Goal: Transaction & Acquisition: Book appointment/travel/reservation

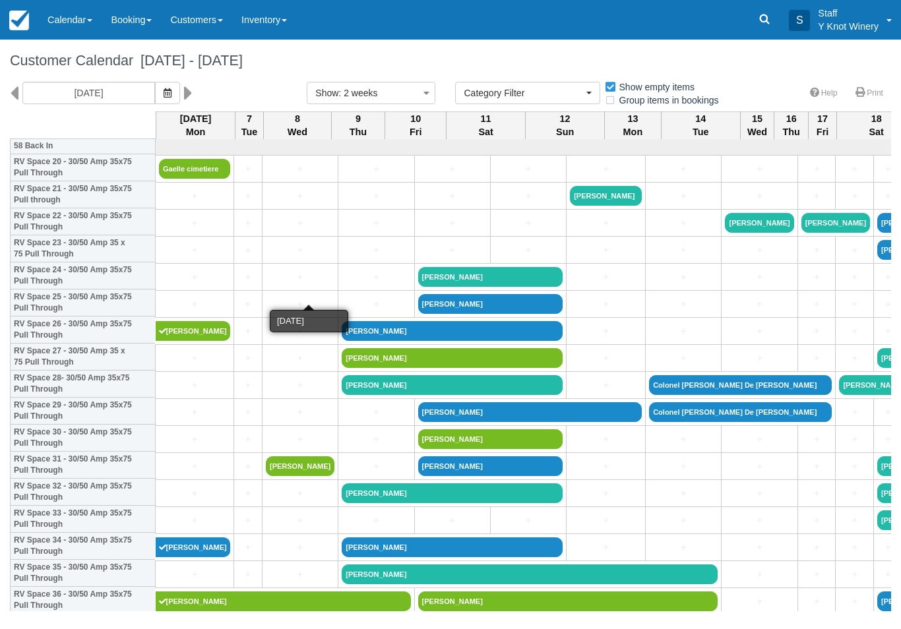
select select
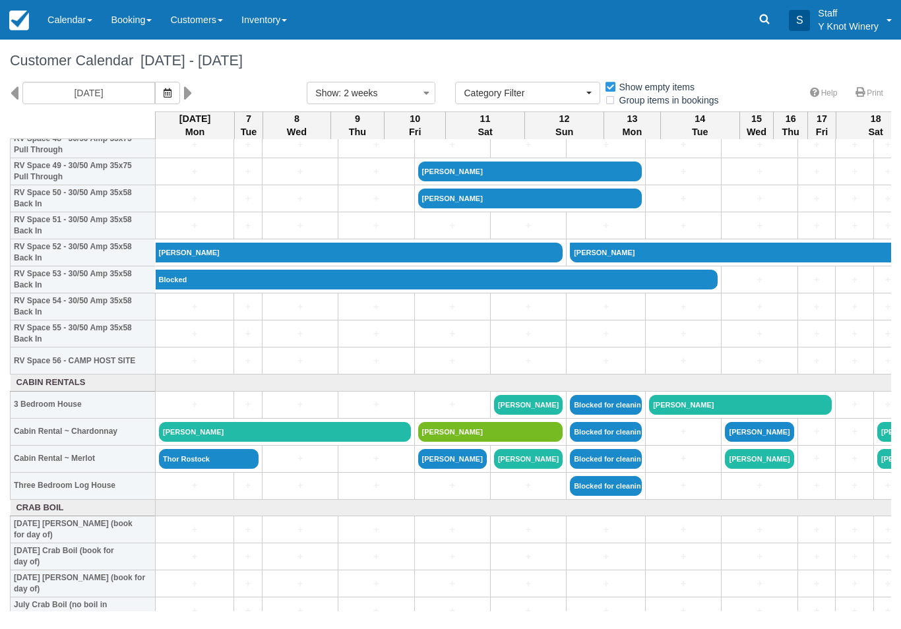
scroll to position [1350, 0]
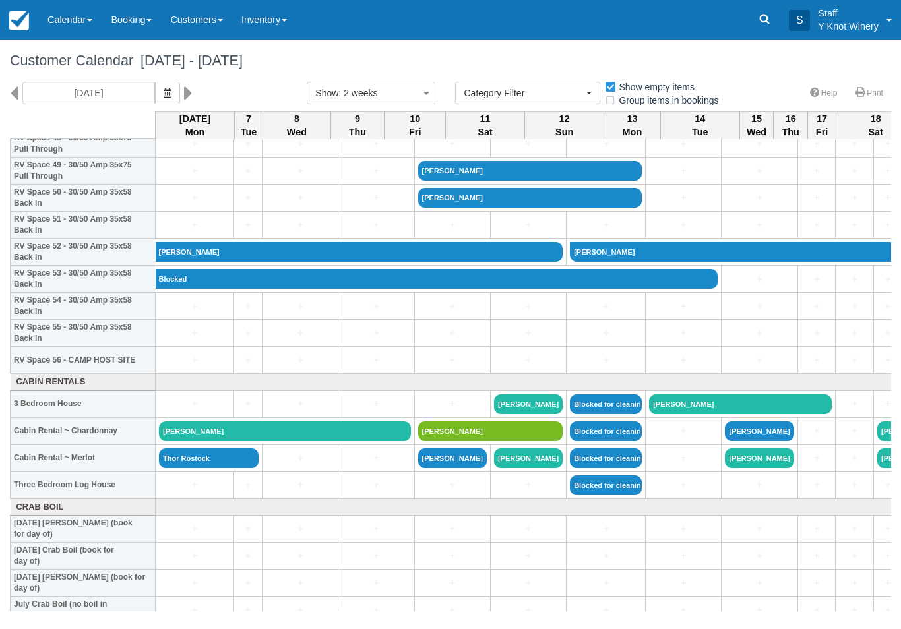
click at [155, 100] on button "button" at bounding box center [167, 93] width 25 height 22
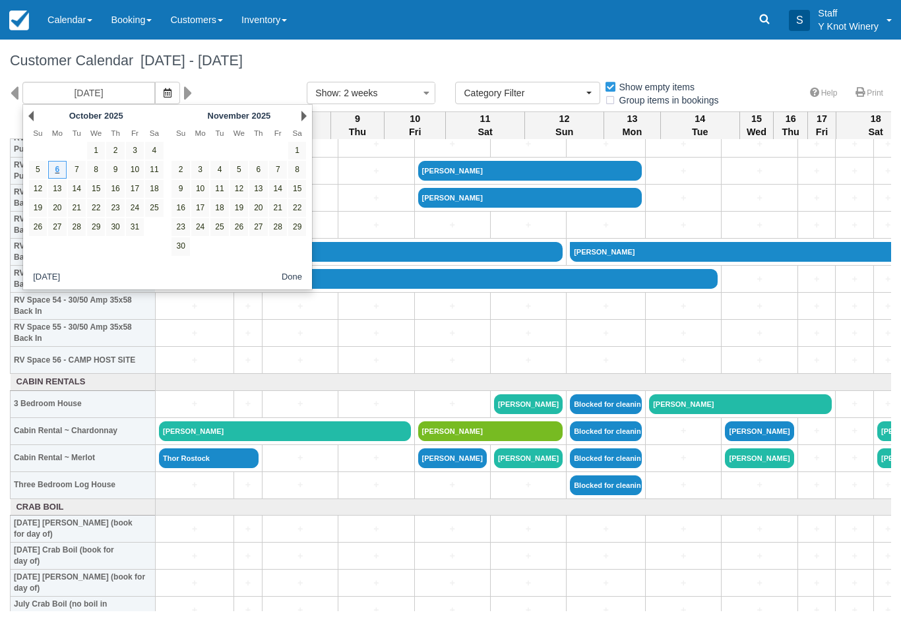
click at [140, 210] on link "24" at bounding box center [135, 208] width 18 height 18
type input "10/24/25"
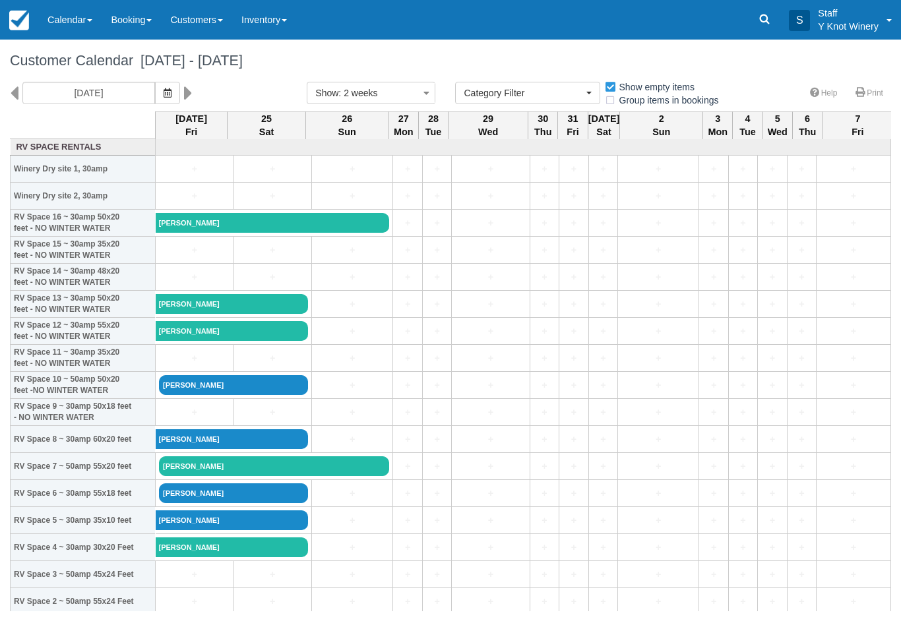
click at [171, 419] on link "+" at bounding box center [194, 412] width 71 height 14
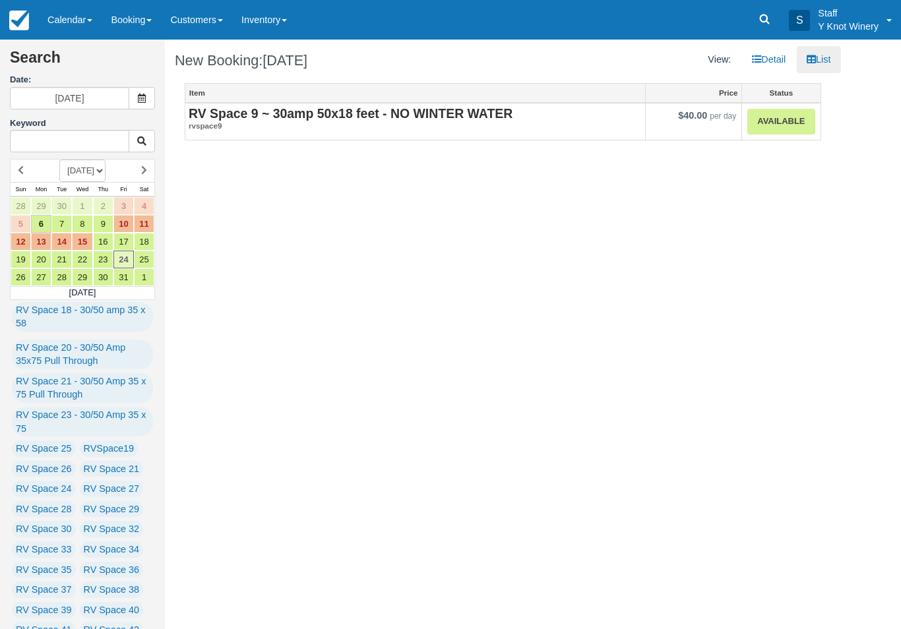
click at [788, 113] on link "Available" at bounding box center [780, 122] width 67 height 26
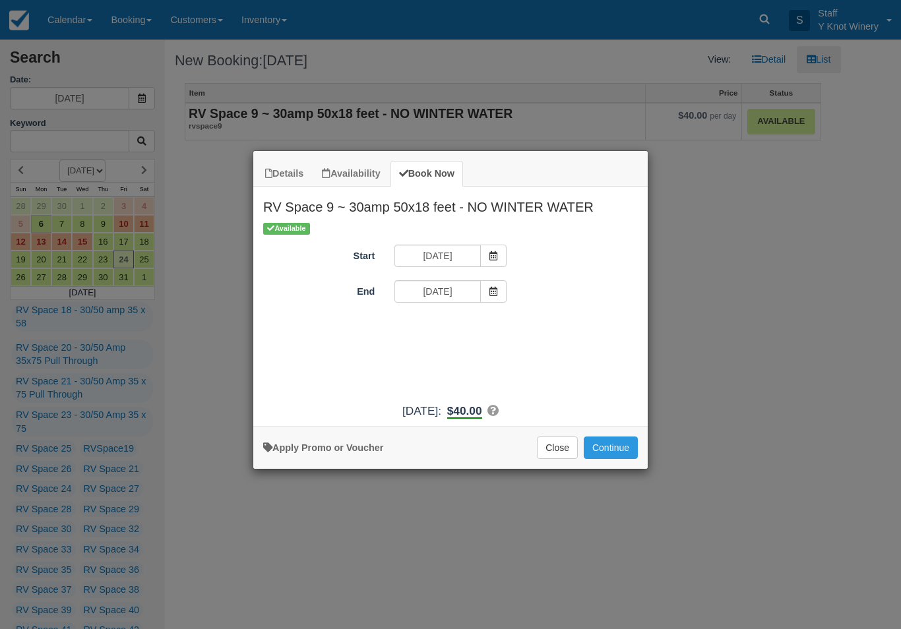
click at [489, 287] on icon "Item Modal" at bounding box center [493, 291] width 9 height 9
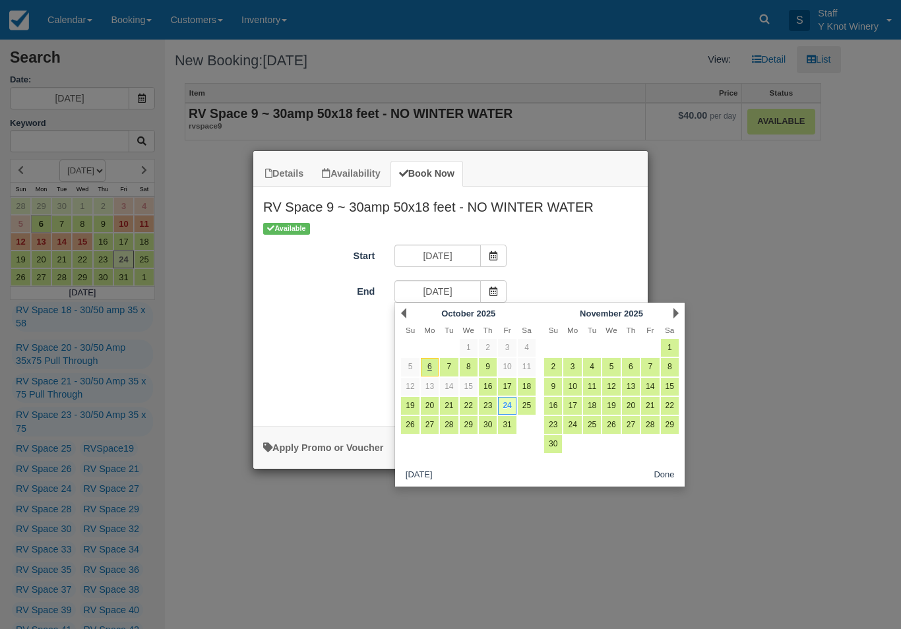
click at [530, 403] on link "25" at bounding box center [527, 406] width 18 height 18
type input "10/25/25"
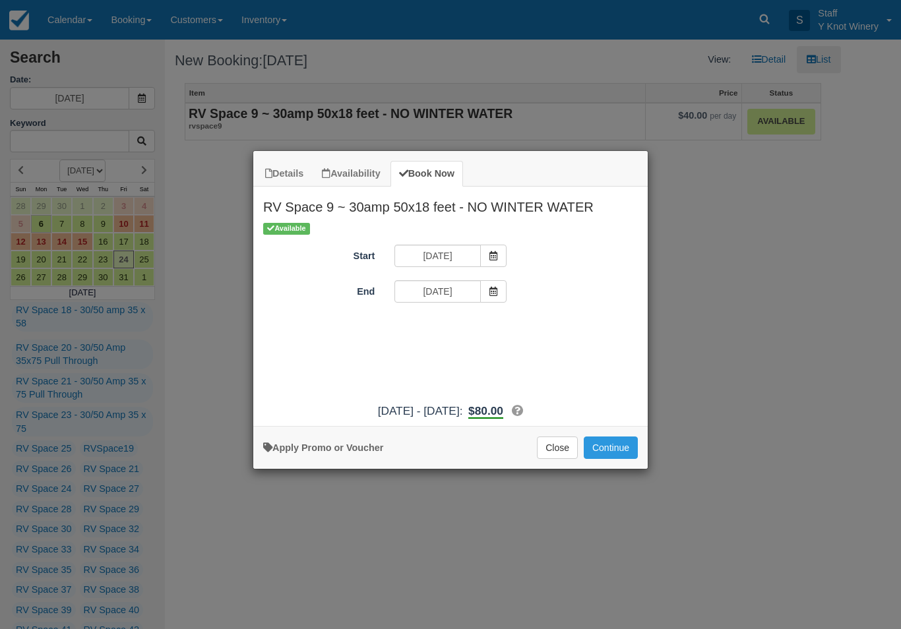
click at [614, 451] on button "Continue" at bounding box center [610, 447] width 54 height 22
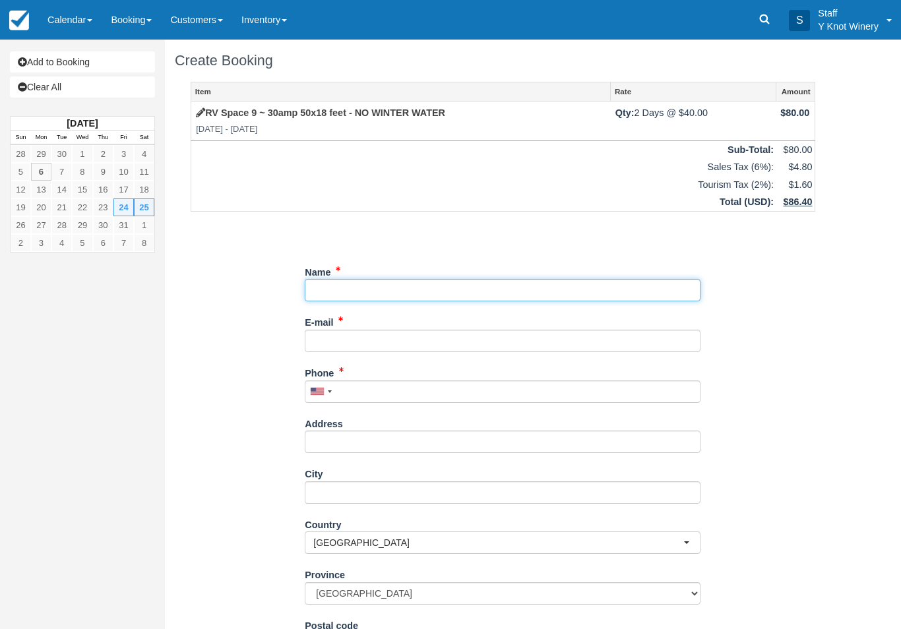
click at [371, 279] on input "Name" at bounding box center [503, 290] width 396 height 22
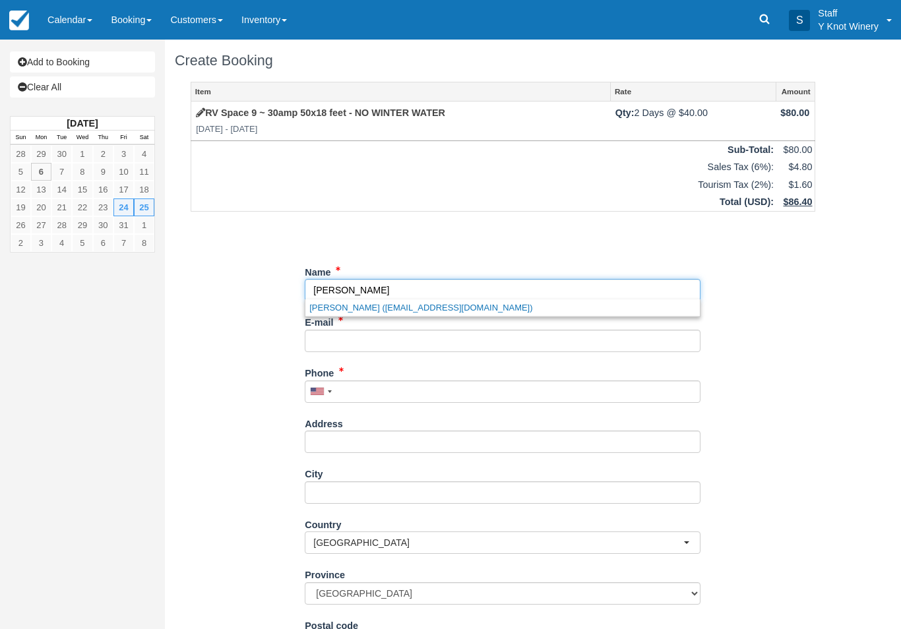
click at [400, 307] on link "Bill King (majorhitch@aol.com)" at bounding box center [502, 307] width 394 height 16
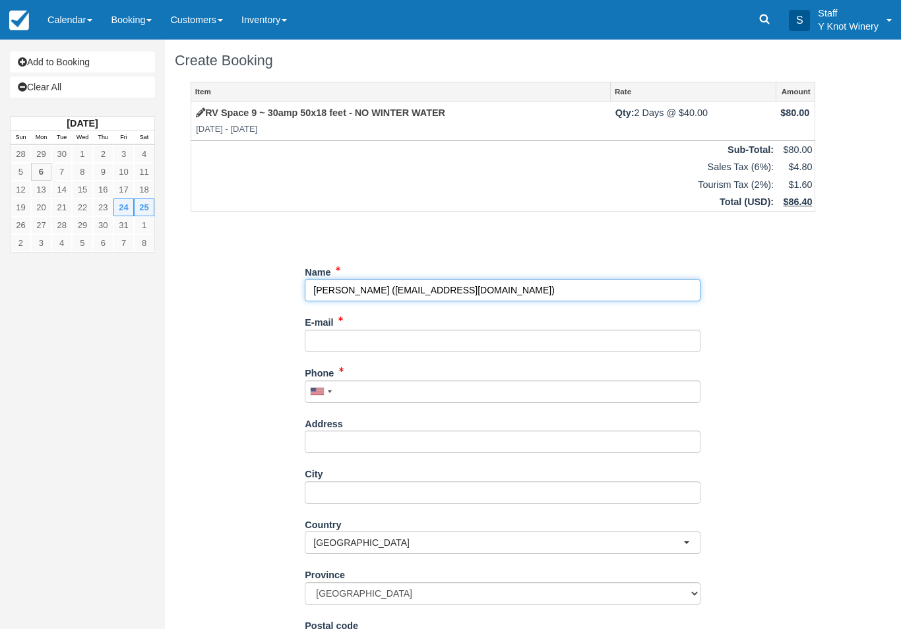
type input "Bill King"
type input "majorhitch@aol.com"
type input "+12084128133"
type input "8153 S. Slide Creek Lane"
type input "Meridian"
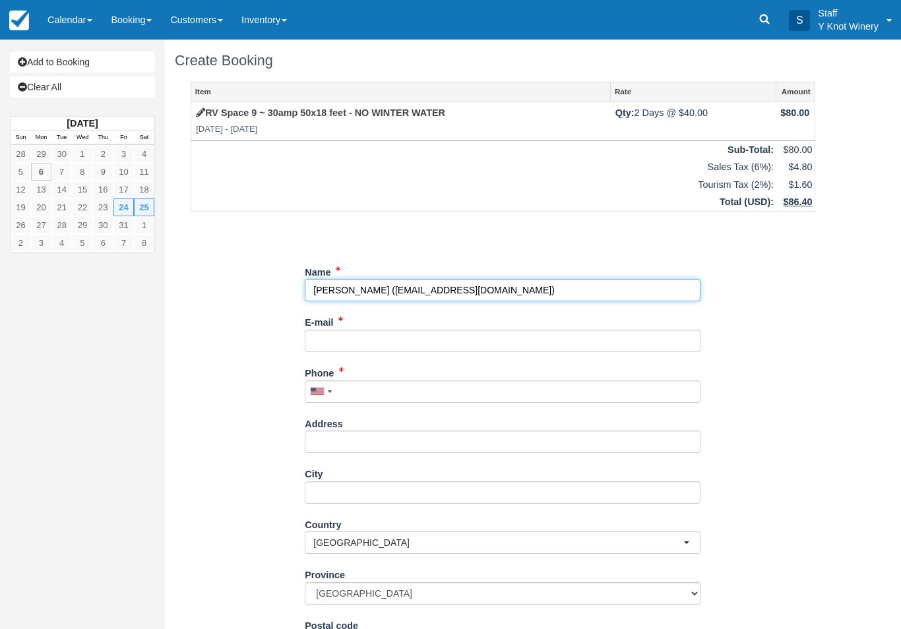
select select "US"
select select
type input "83642"
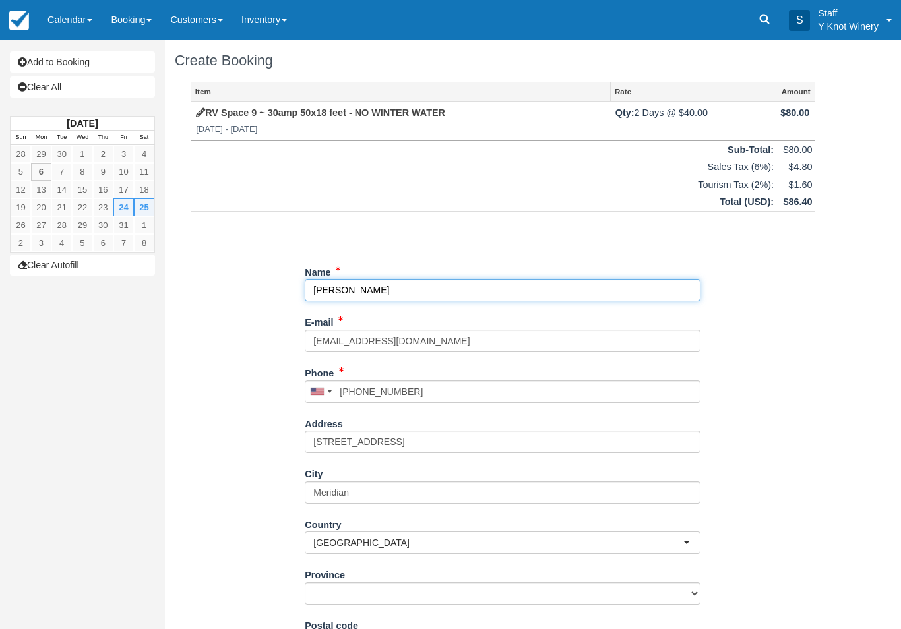
select select "ID"
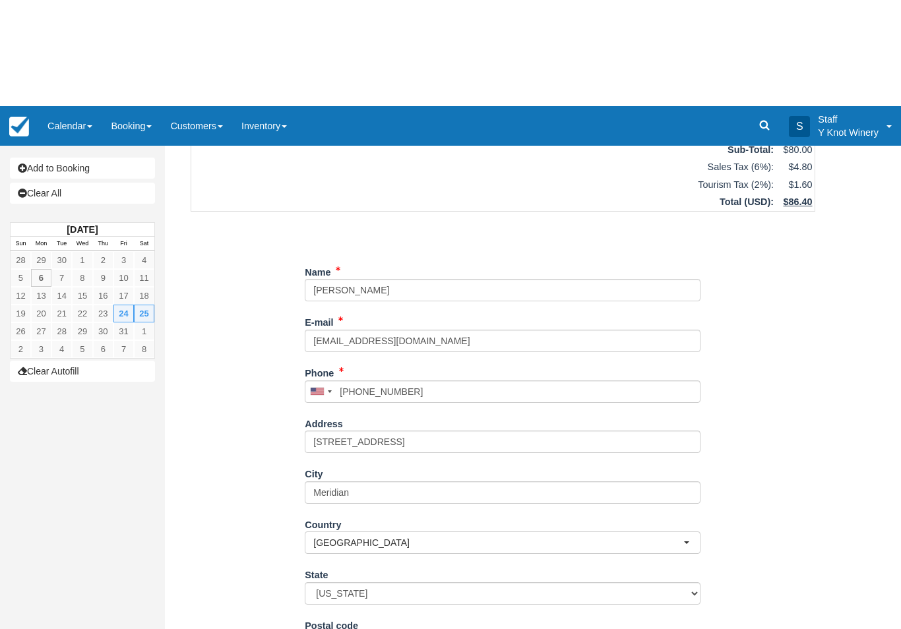
click at [240, 542] on div "Item Rate Amount RV Space 9 ~ 30amp 50x18 feet - NO WINTER WATER Fri Oct 24 202…" at bounding box center [503, 299] width 656 height 647
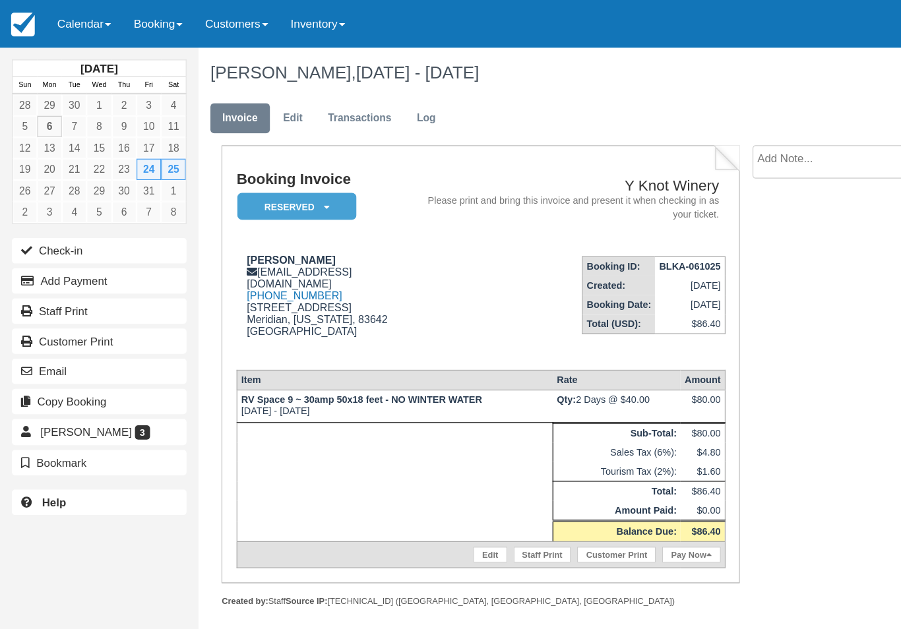
click at [87, 16] on link "Calendar" at bounding box center [69, 20] width 63 height 40
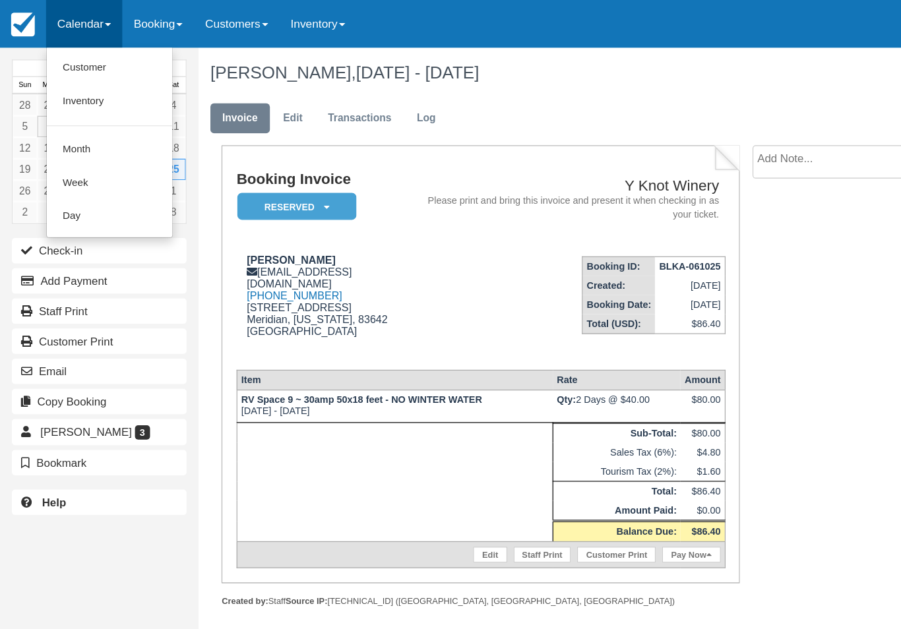
click at [82, 58] on link "Customer" at bounding box center [91, 57] width 104 height 28
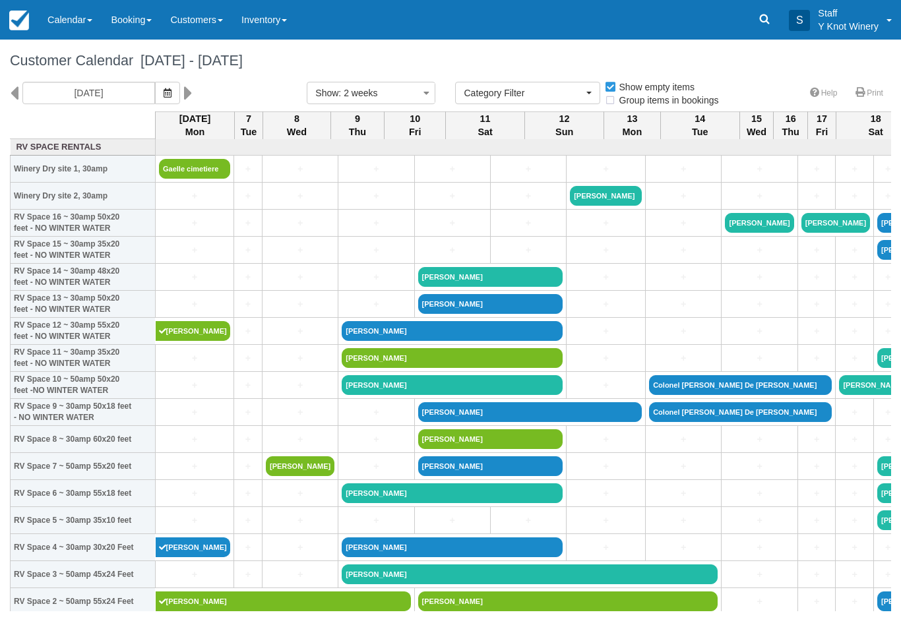
select select
click at [164, 88] on icon "button" at bounding box center [168, 92] width 8 height 9
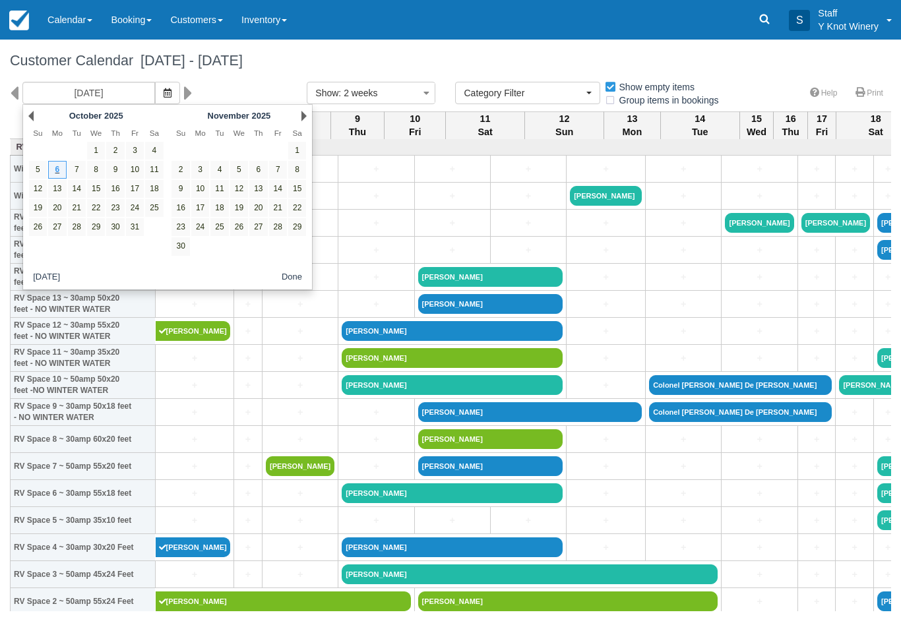
click at [134, 167] on link "10" at bounding box center [135, 170] width 18 height 18
type input "[DATE]"
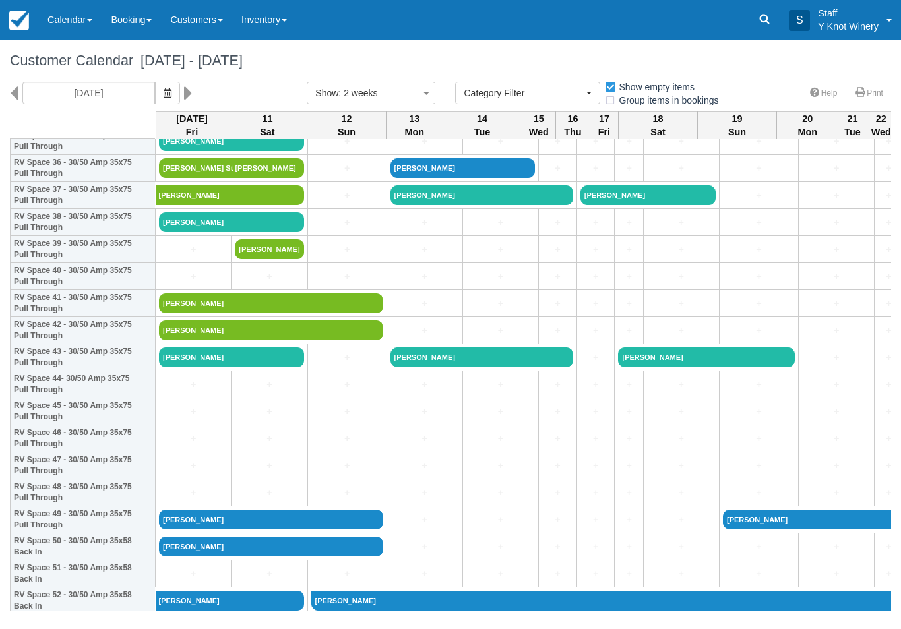
scroll to position [1001, 0]
click at [171, 392] on link "+" at bounding box center [193, 385] width 69 height 14
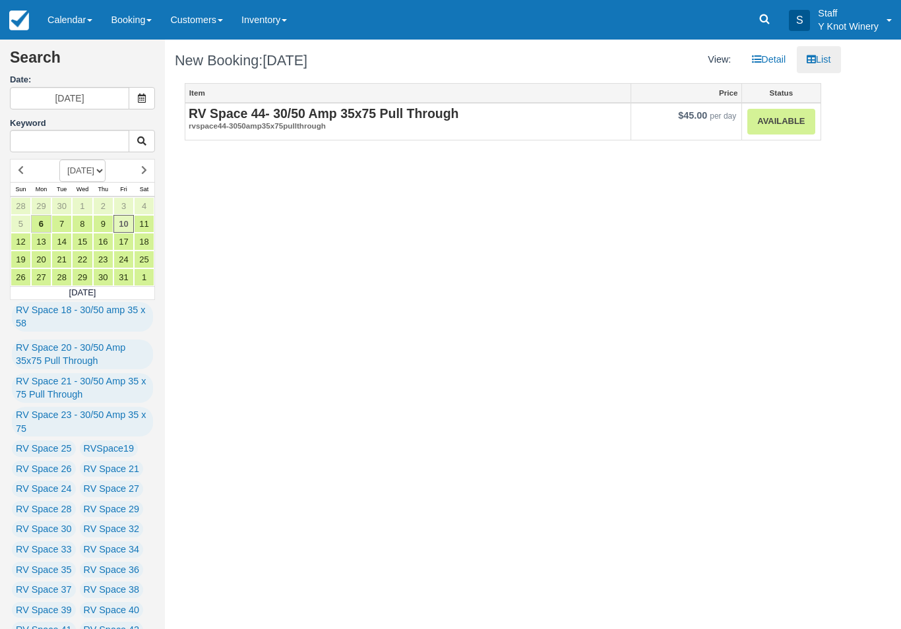
click at [780, 125] on link "Available" at bounding box center [780, 122] width 67 height 26
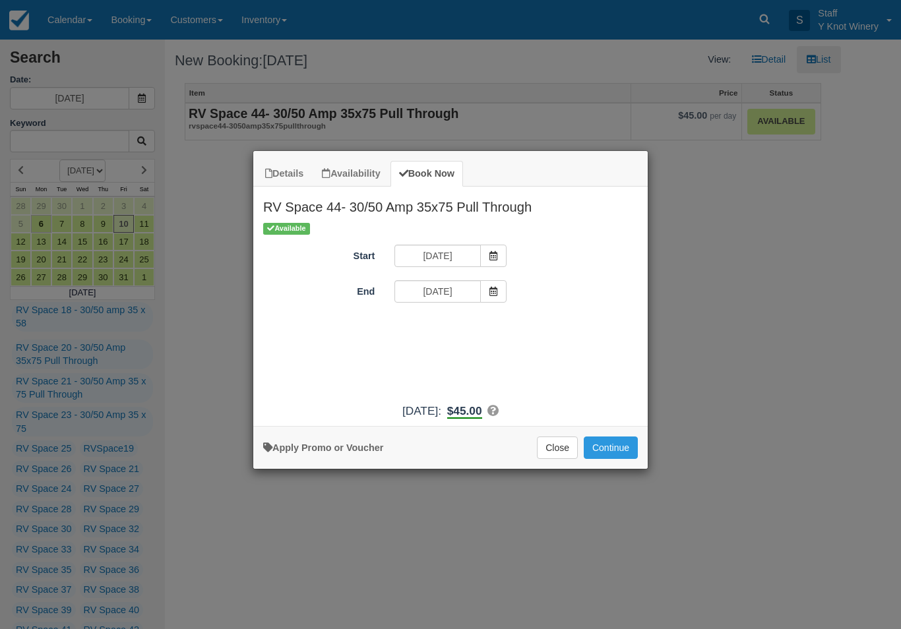
click at [484, 288] on span "Item Modal" at bounding box center [493, 291] width 26 height 22
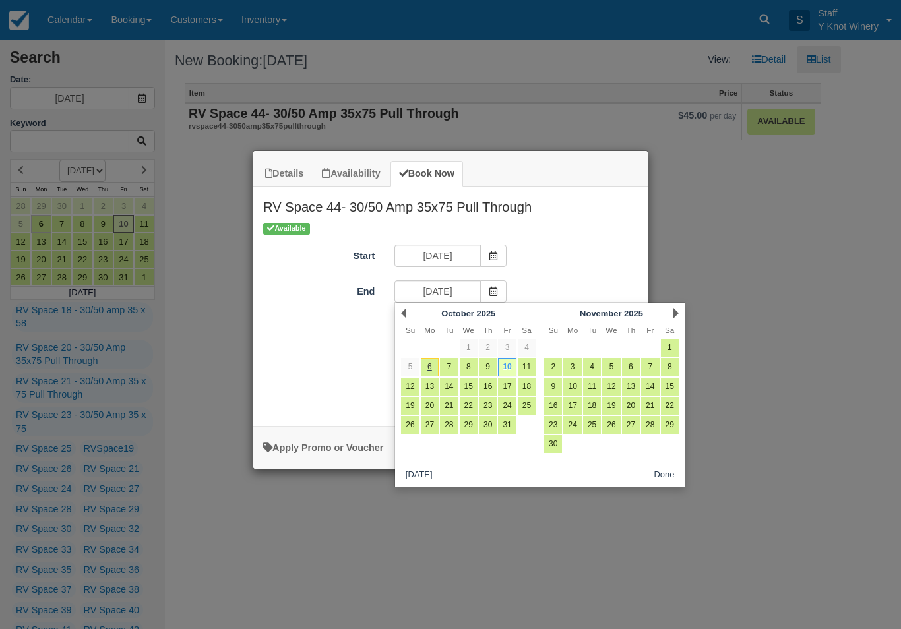
click at [524, 369] on link "11" at bounding box center [527, 367] width 18 height 18
type input "10/11/25"
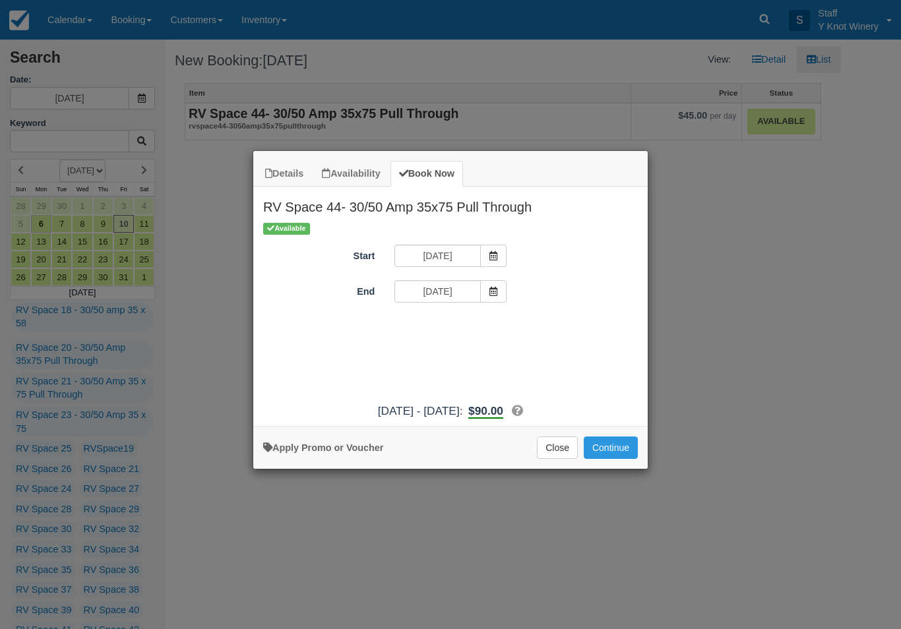
click at [616, 455] on button "Continue" at bounding box center [610, 447] width 54 height 22
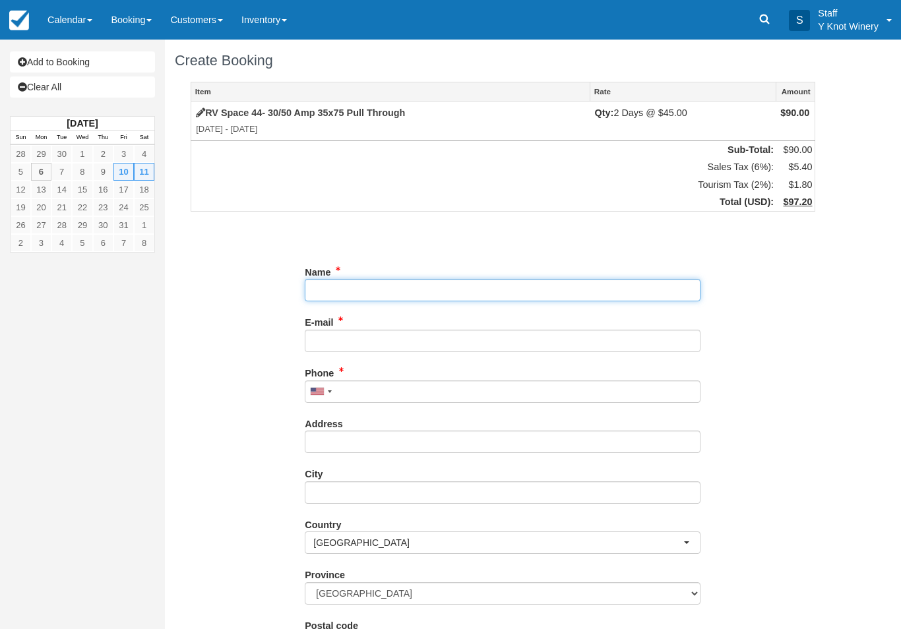
click at [355, 287] on input "Name" at bounding box center [503, 290] width 396 height 22
type input "[PERSON_NAME]"
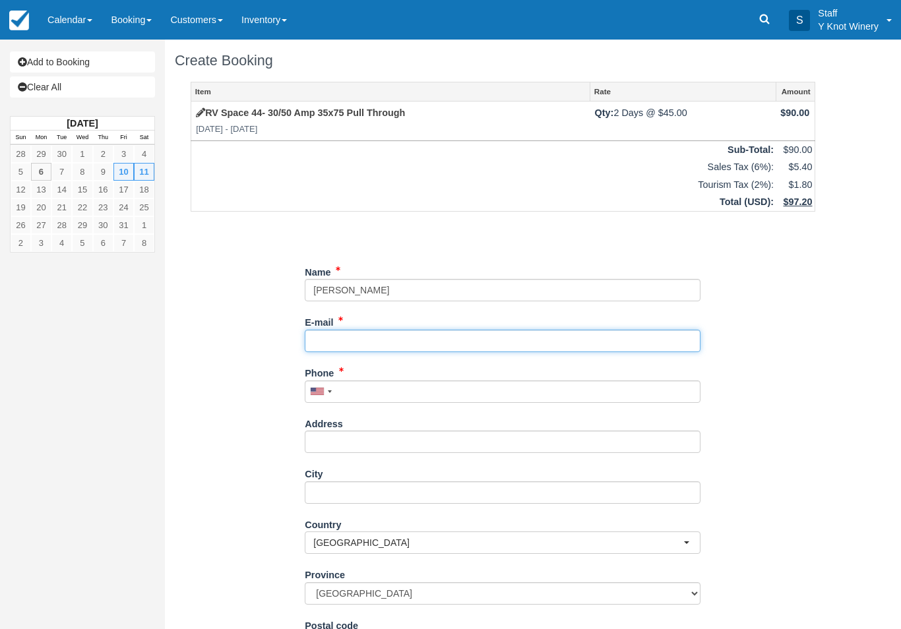
click at [341, 336] on input "E-mail" at bounding box center [503, 341] width 396 height 22
type input "[EMAIL_ADDRESS][DOMAIN_NAME]"
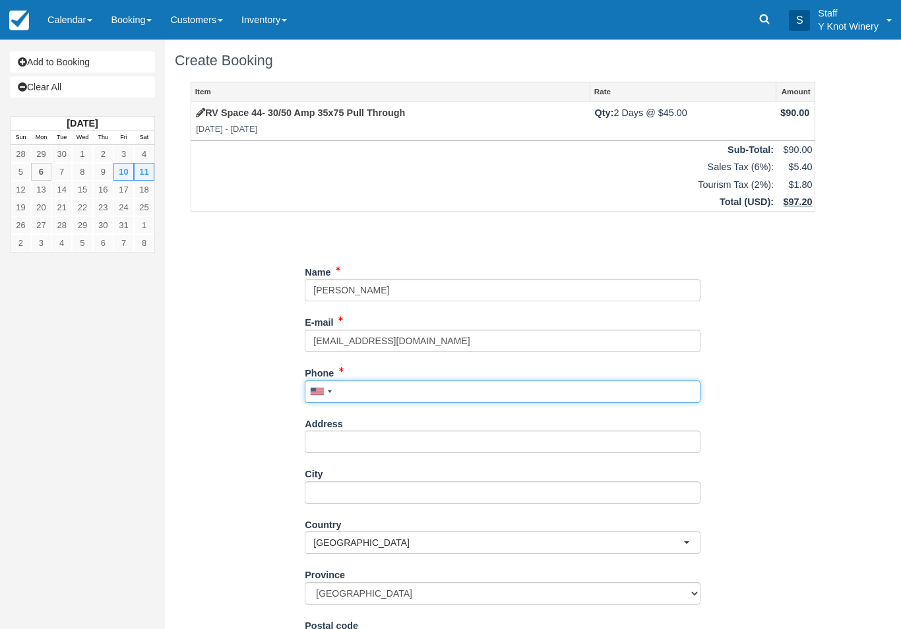
click at [359, 384] on input "Phone" at bounding box center [503, 391] width 396 height 22
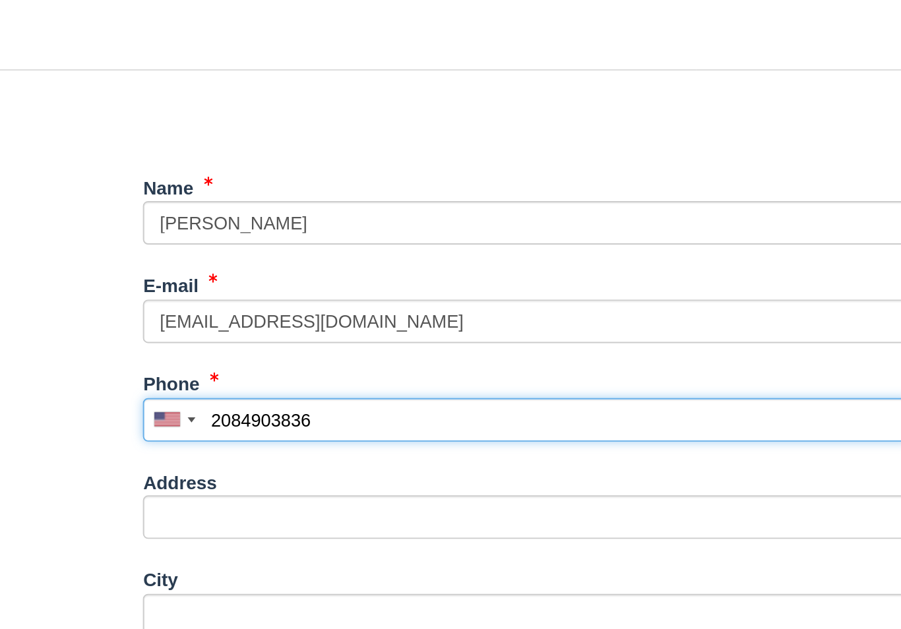
scroll to position [112, 0]
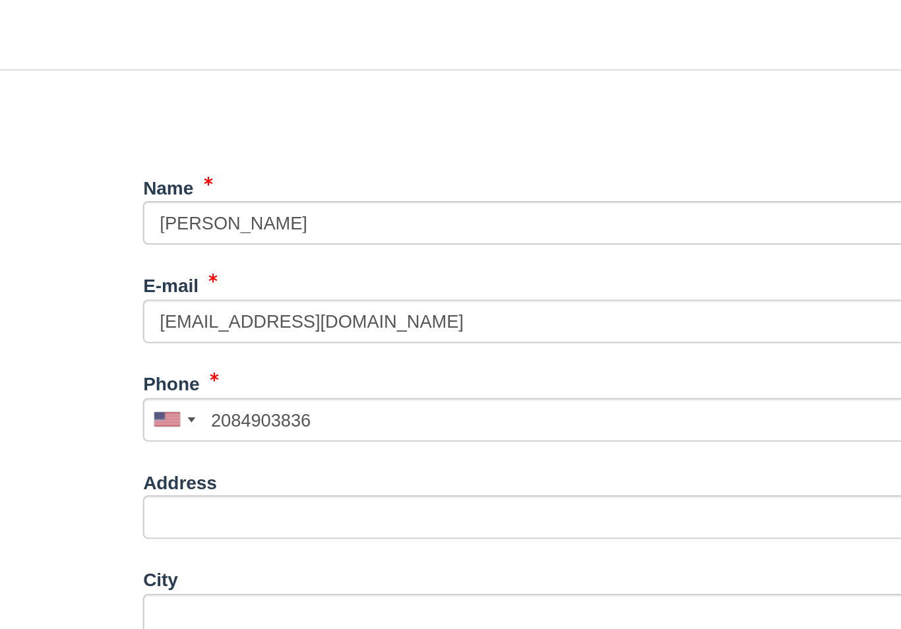
click at [305, 616] on button "Continue" at bounding box center [336, 627] width 63 height 22
type input "[PHONE_NUMBER]"
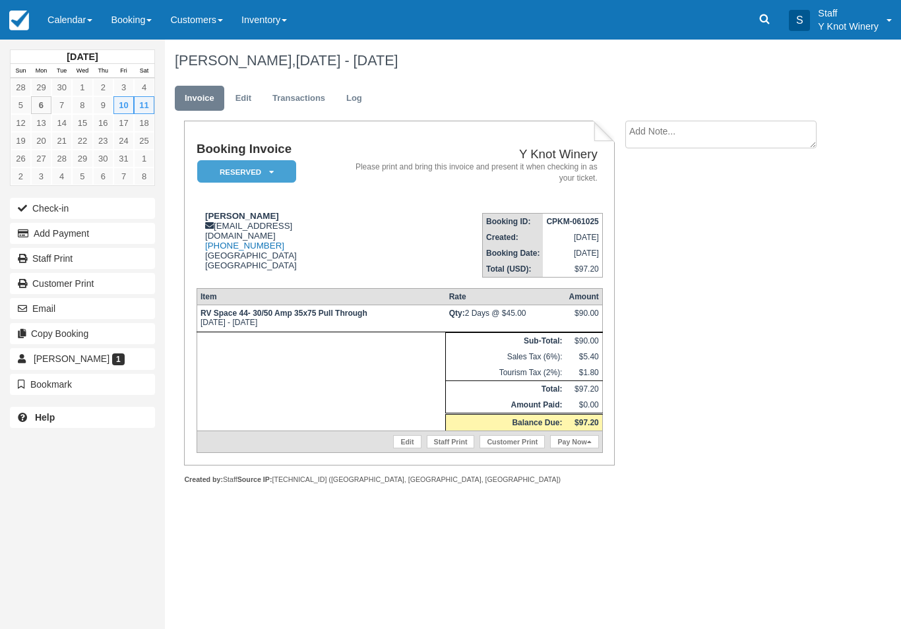
click at [79, 11] on link "Calendar" at bounding box center [69, 20] width 63 height 40
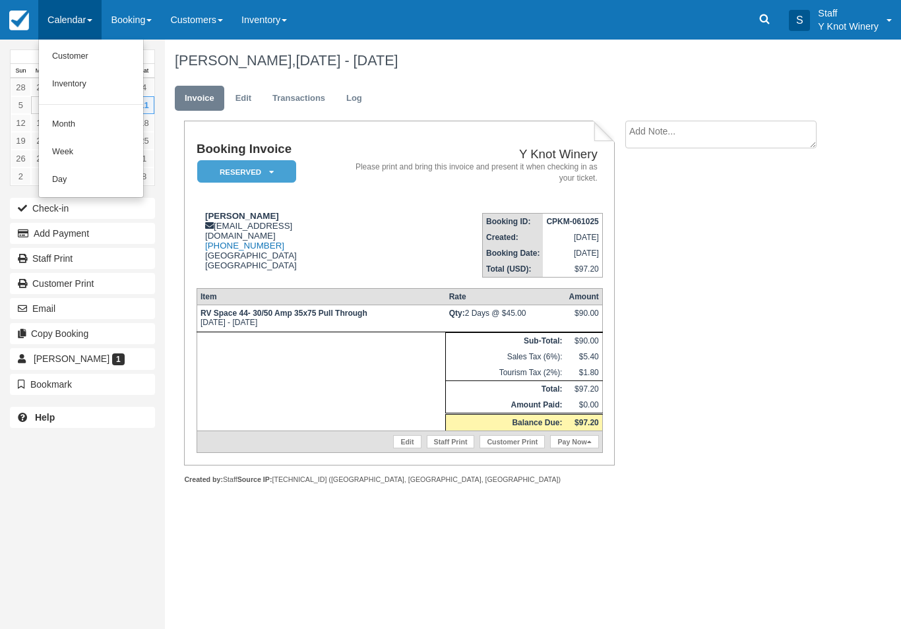
click at [76, 55] on link "Customer" at bounding box center [91, 57] width 104 height 28
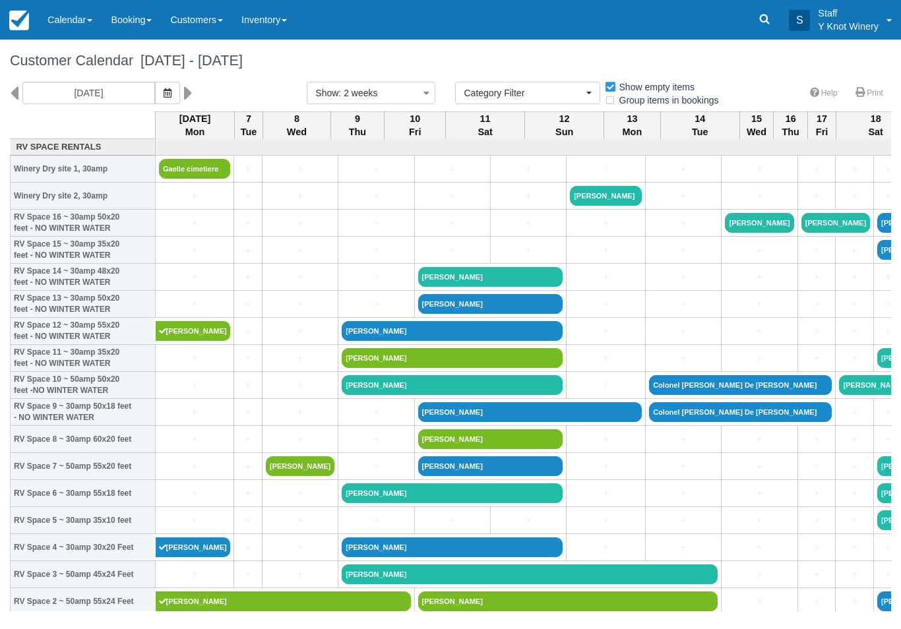
select select
click at [164, 95] on icon "button" at bounding box center [168, 92] width 8 height 9
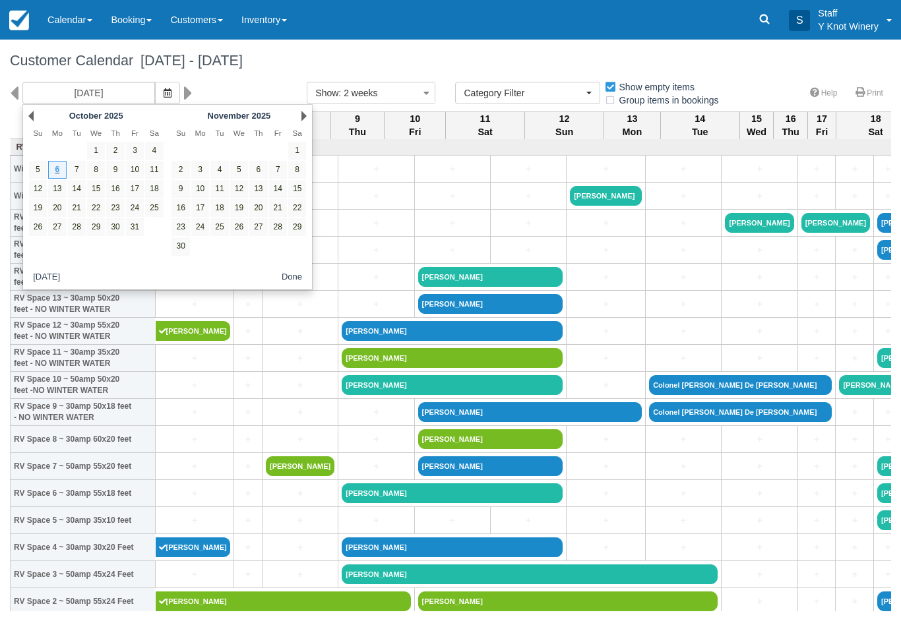
click at [140, 169] on link "10" at bounding box center [135, 170] width 18 height 18
type input "[DATE]"
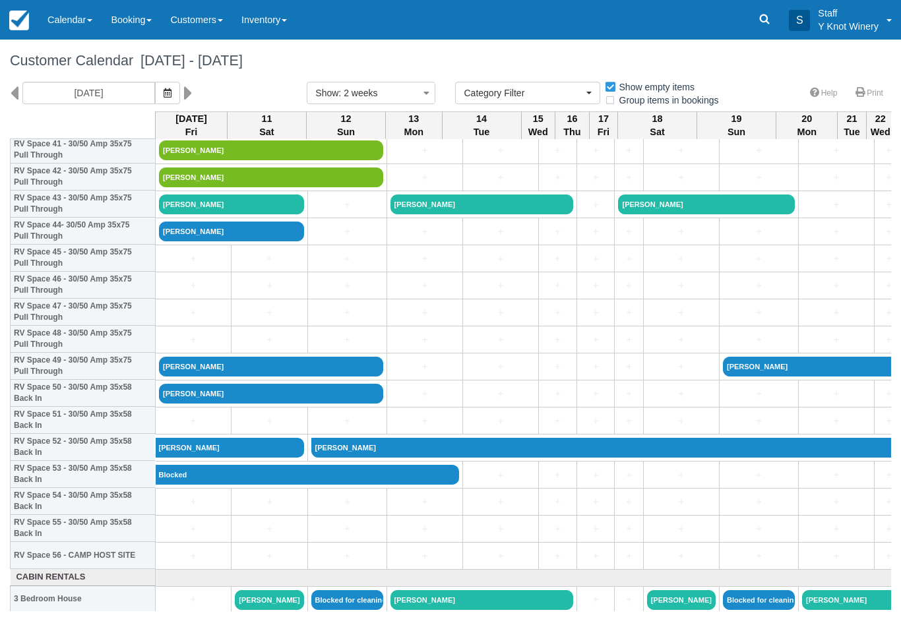
scroll to position [1154, 0]
